Goal: Transaction & Acquisition: Purchase product/service

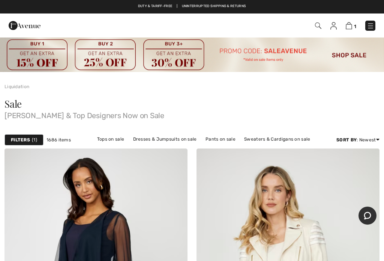
click at [116, 137] on link "Tops on sale" at bounding box center [110, 139] width 35 height 10
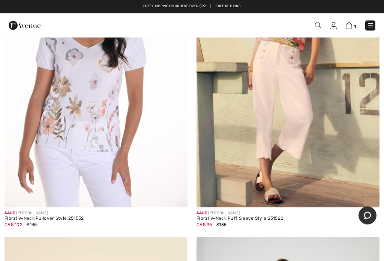
scroll to position [205, 0]
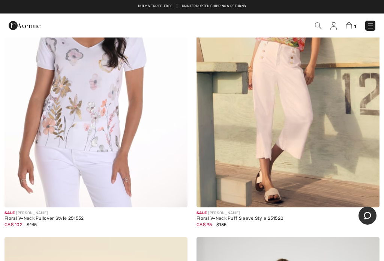
click at [299, 106] on img at bounding box center [287, 70] width 183 height 274
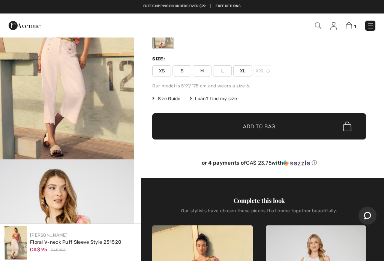
scroll to position [77, 0]
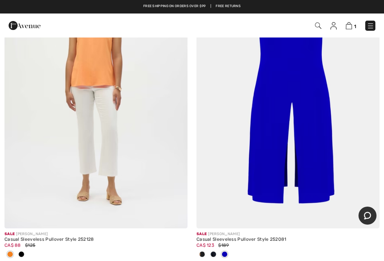
scroll to position [5676, 0]
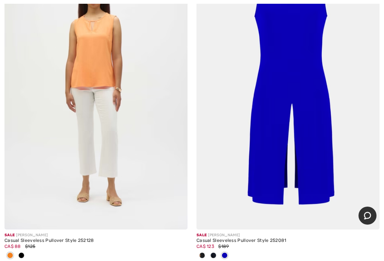
click at [91, 48] on img at bounding box center [95, 92] width 183 height 274
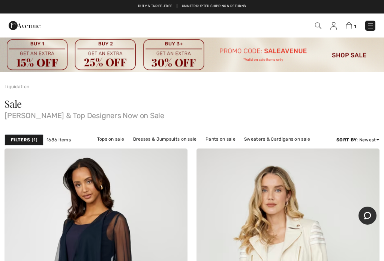
click at [111, 140] on link "Tops on sale" at bounding box center [110, 139] width 35 height 10
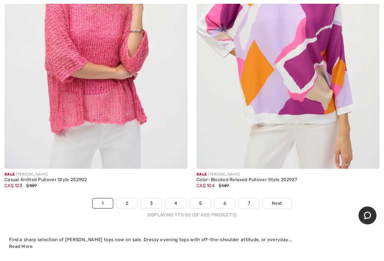
scroll to position [8046, 0]
click at [126, 198] on link "2" at bounding box center [126, 203] width 21 height 10
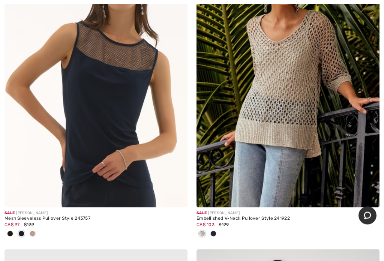
scroll to position [4411, 0]
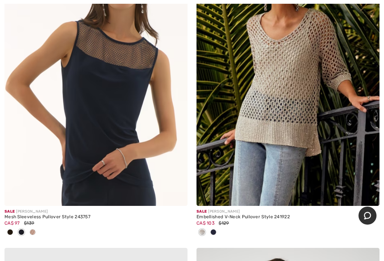
click at [33, 229] on span at bounding box center [33, 232] width 6 height 6
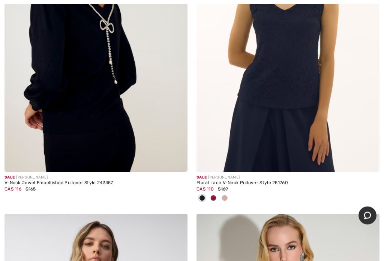
scroll to position [6079, 0]
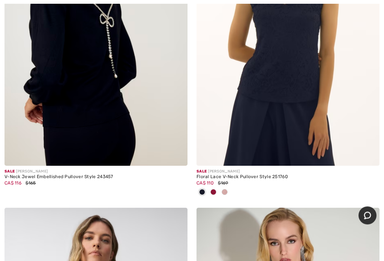
click at [82, 82] on img at bounding box center [95, 29] width 183 height 274
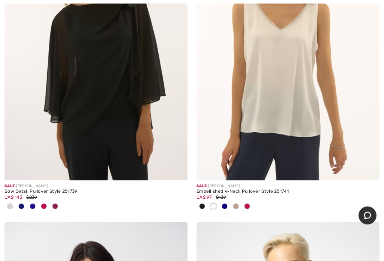
scroll to position [7330, 0]
click at [46, 203] on span at bounding box center [44, 206] width 6 height 6
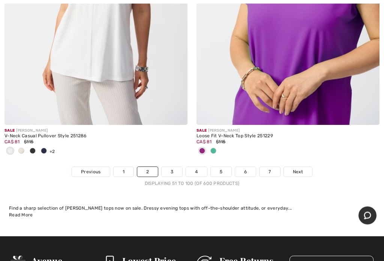
scroll to position [8090, 0]
click at [175, 167] on link "3" at bounding box center [171, 172] width 21 height 10
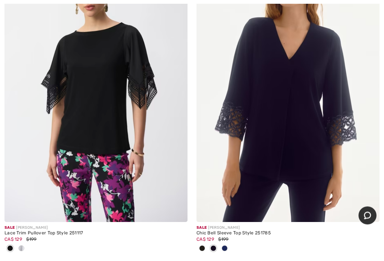
scroll to position [1155, 0]
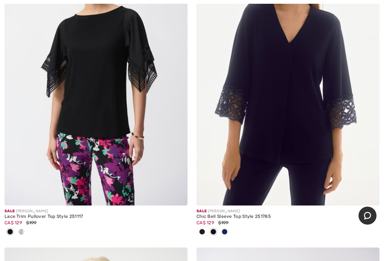
click at [200, 231] on span at bounding box center [202, 231] width 6 height 6
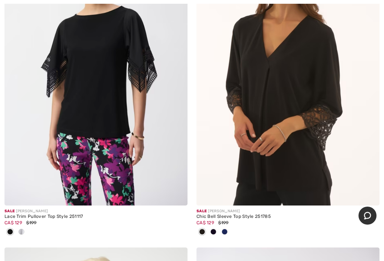
click at [226, 228] on span at bounding box center [224, 231] width 6 height 6
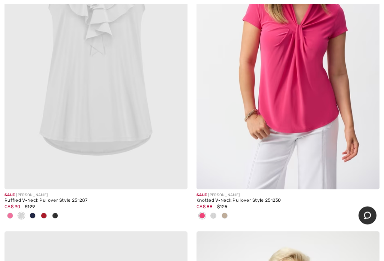
scroll to position [4465, 0]
click at [225, 212] on span at bounding box center [224, 215] width 6 height 6
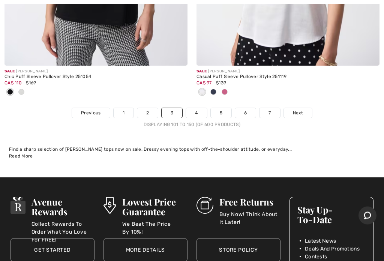
scroll to position [8187, 0]
click at [196, 108] on link "4" at bounding box center [196, 113] width 21 height 10
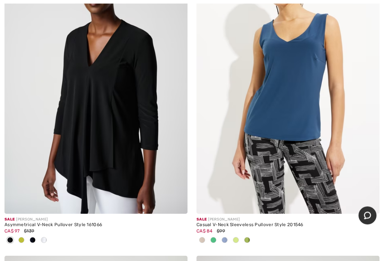
scroll to position [6032, 0]
click at [69, 143] on img at bounding box center [95, 76] width 183 height 274
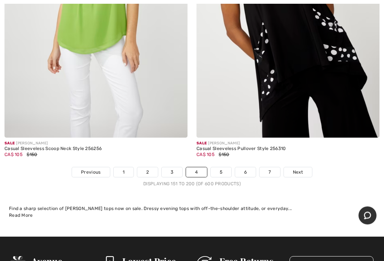
scroll to position [8031, 0]
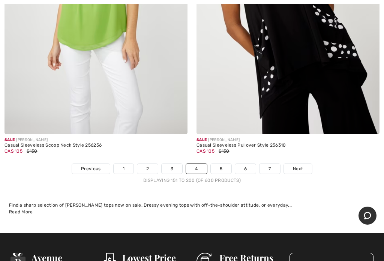
click at [221, 164] on link "5" at bounding box center [220, 169] width 21 height 10
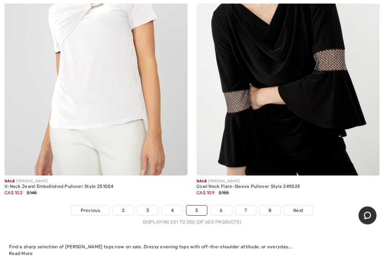
scroll to position [7954, 0]
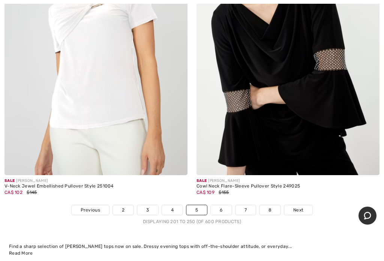
click at [222, 205] on link "6" at bounding box center [220, 210] width 21 height 10
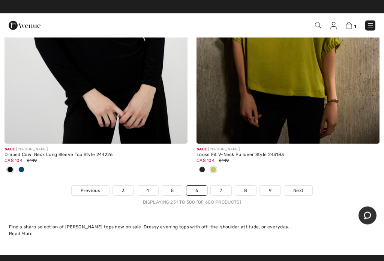
scroll to position [8009, 0]
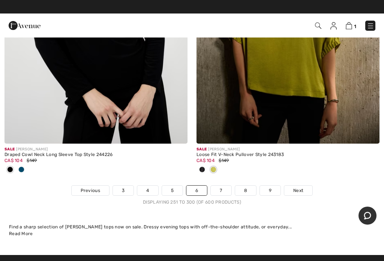
click at [222, 185] on link "7" at bounding box center [220, 190] width 20 height 10
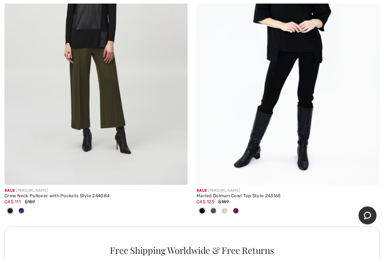
scroll to position [3801, 0]
click at [223, 207] on span at bounding box center [224, 210] width 6 height 6
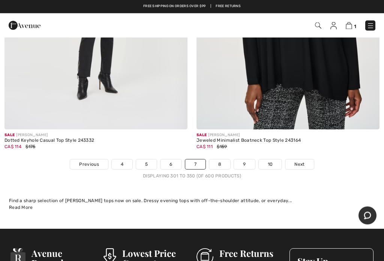
scroll to position [8045, 0]
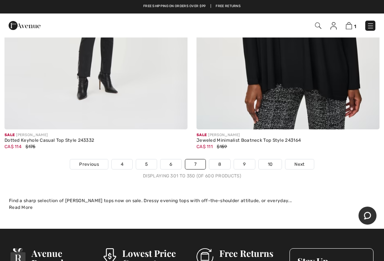
click at [222, 159] on link "8" at bounding box center [219, 164] width 21 height 10
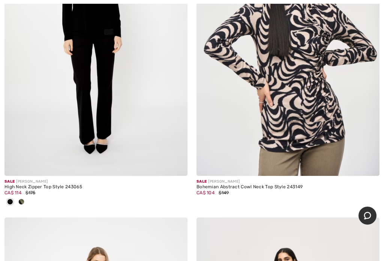
scroll to position [546, 0]
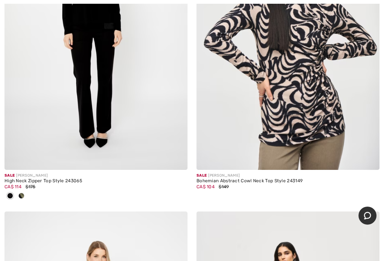
click at [97, 96] on img at bounding box center [95, 33] width 183 height 274
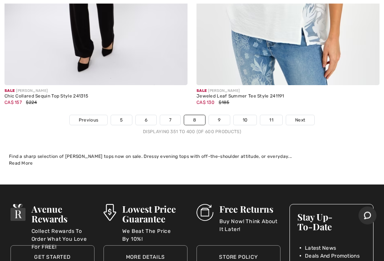
scroll to position [8031, 0]
click at [215, 115] on link "9" at bounding box center [219, 120] width 21 height 10
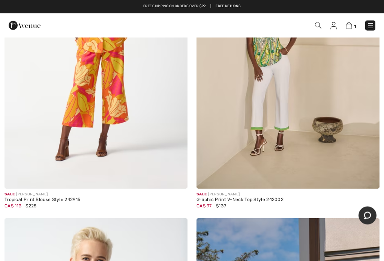
scroll to position [4817, 0]
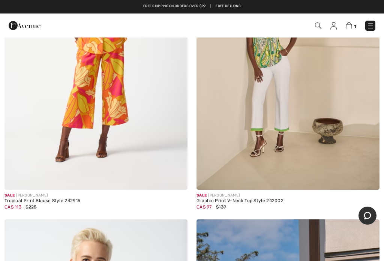
click at [287, 85] on img at bounding box center [287, 52] width 183 height 274
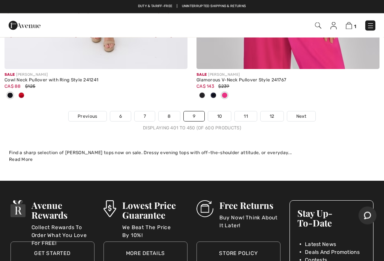
scroll to position [8158, 0]
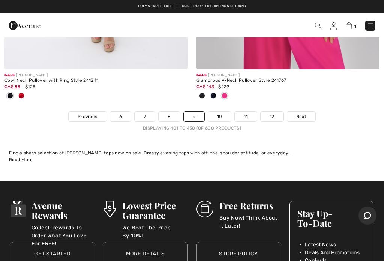
click at [308, 112] on link "Next" at bounding box center [301, 117] width 28 height 10
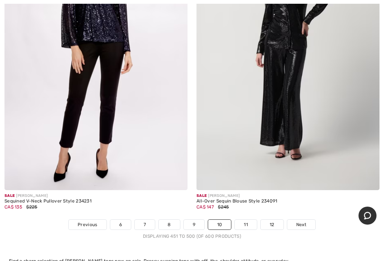
scroll to position [7999, 0]
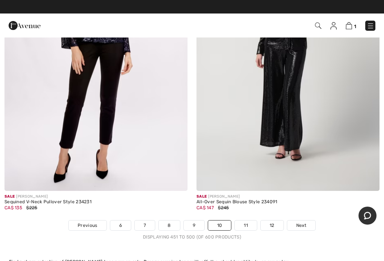
click at [306, 220] on link "Next" at bounding box center [301, 225] width 28 height 10
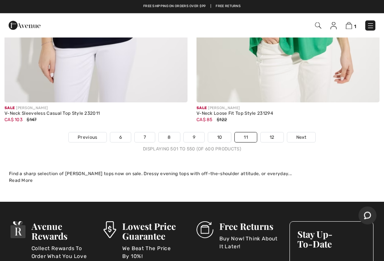
scroll to position [8088, 0]
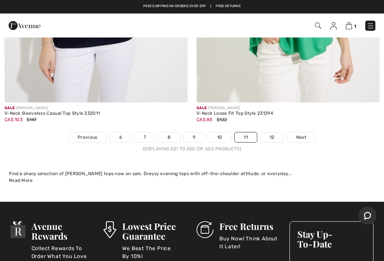
click at [308, 132] on link "Next" at bounding box center [301, 137] width 28 height 10
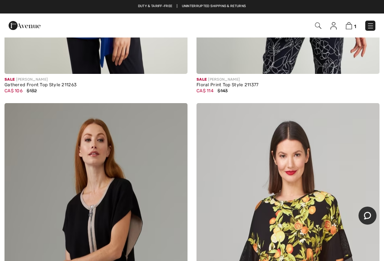
scroll to position [7323, 0]
